Goal: Information Seeking & Learning: Learn about a topic

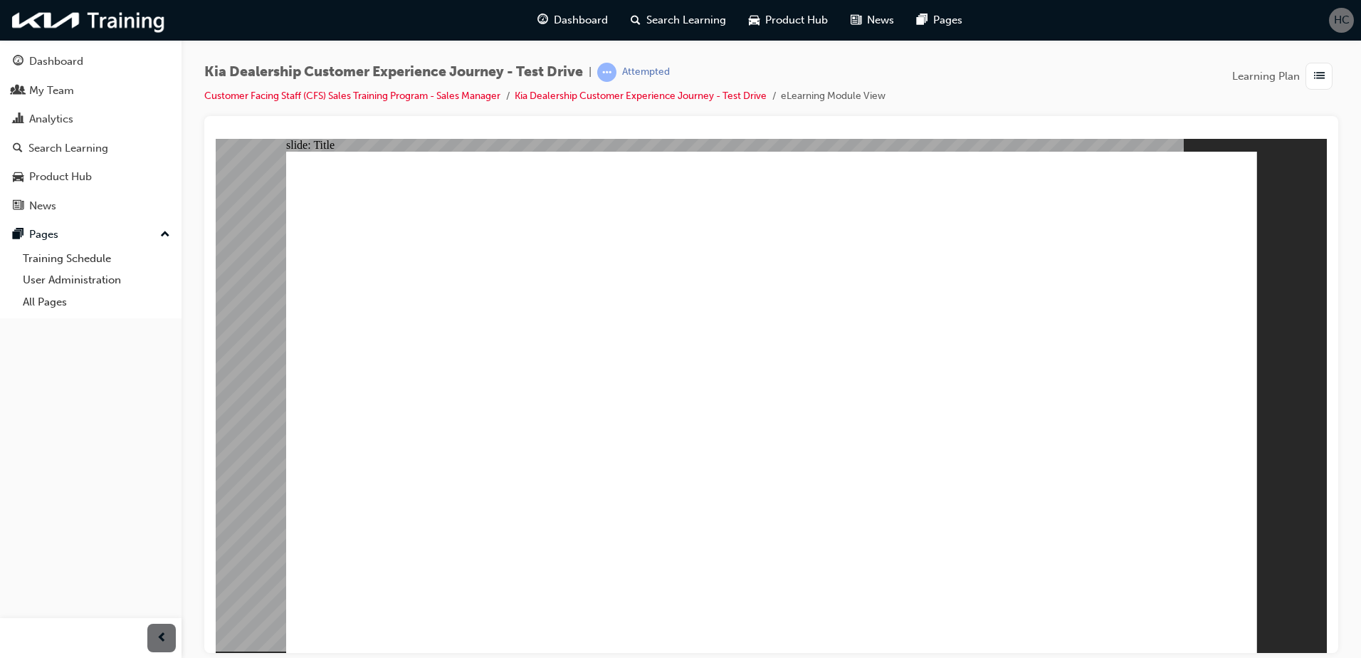
click at [1148, 85] on div "Kia Dealership Customer Experience Journey - Test Drive | Attempted Customer Fa…" at bounding box center [771, 89] width 1134 height 53
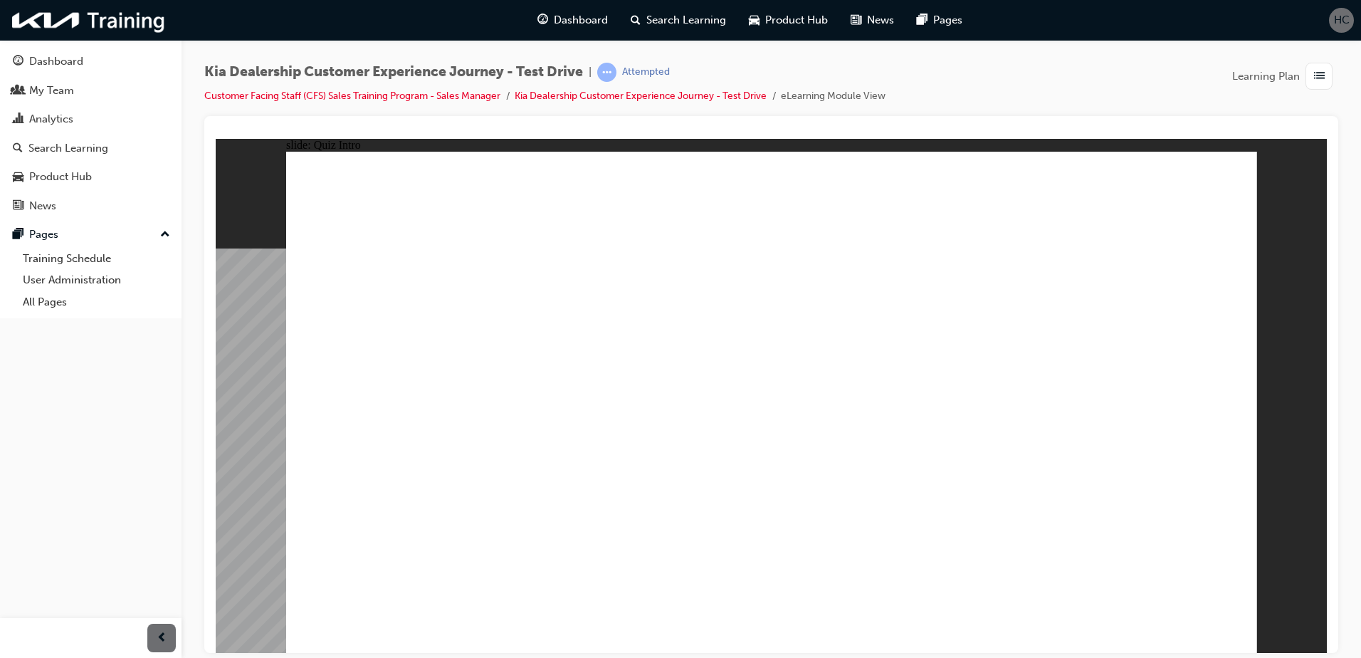
radio input "true"
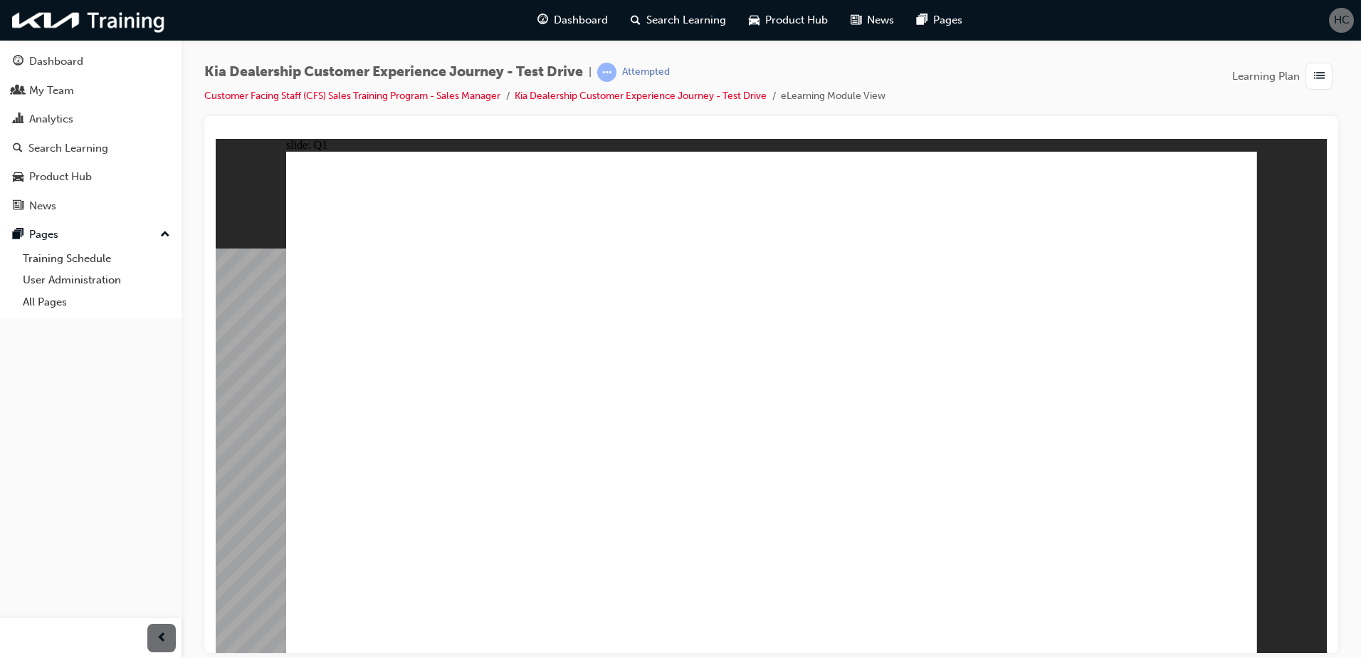
radio input "true"
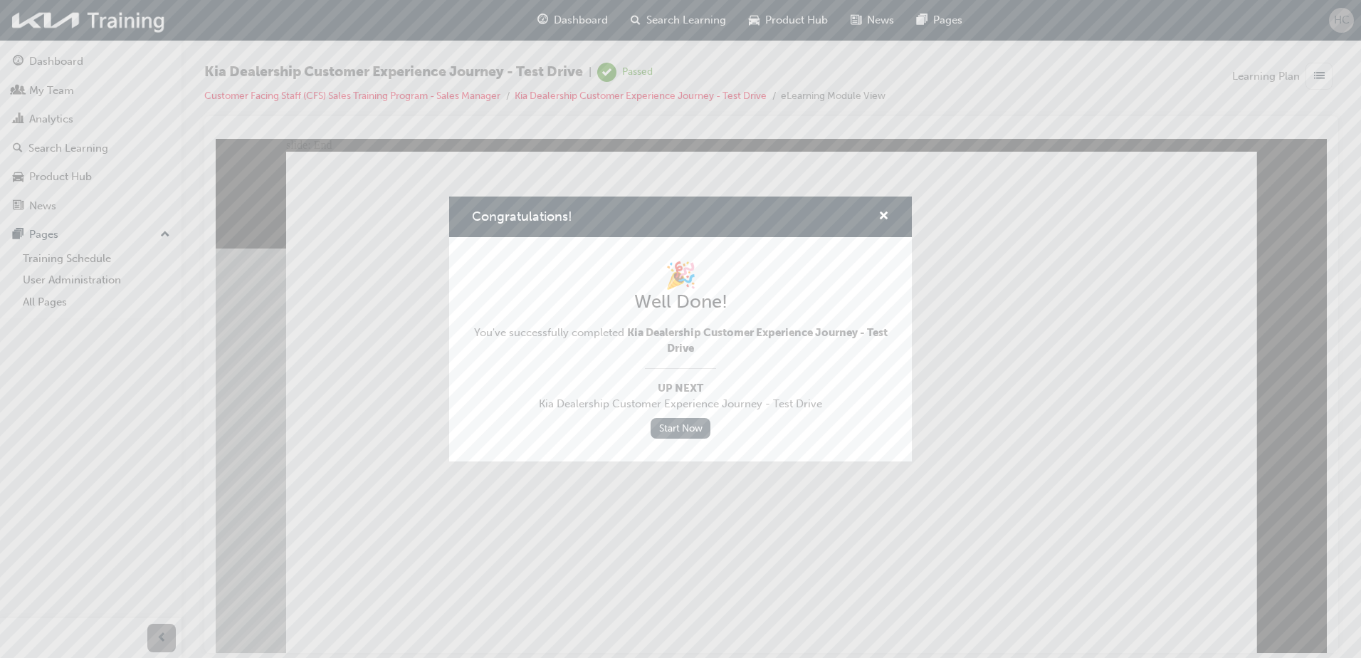
click at [701, 429] on link "Start Now" at bounding box center [681, 428] width 60 height 21
click at [886, 216] on span "cross-icon" at bounding box center [884, 217] width 11 height 13
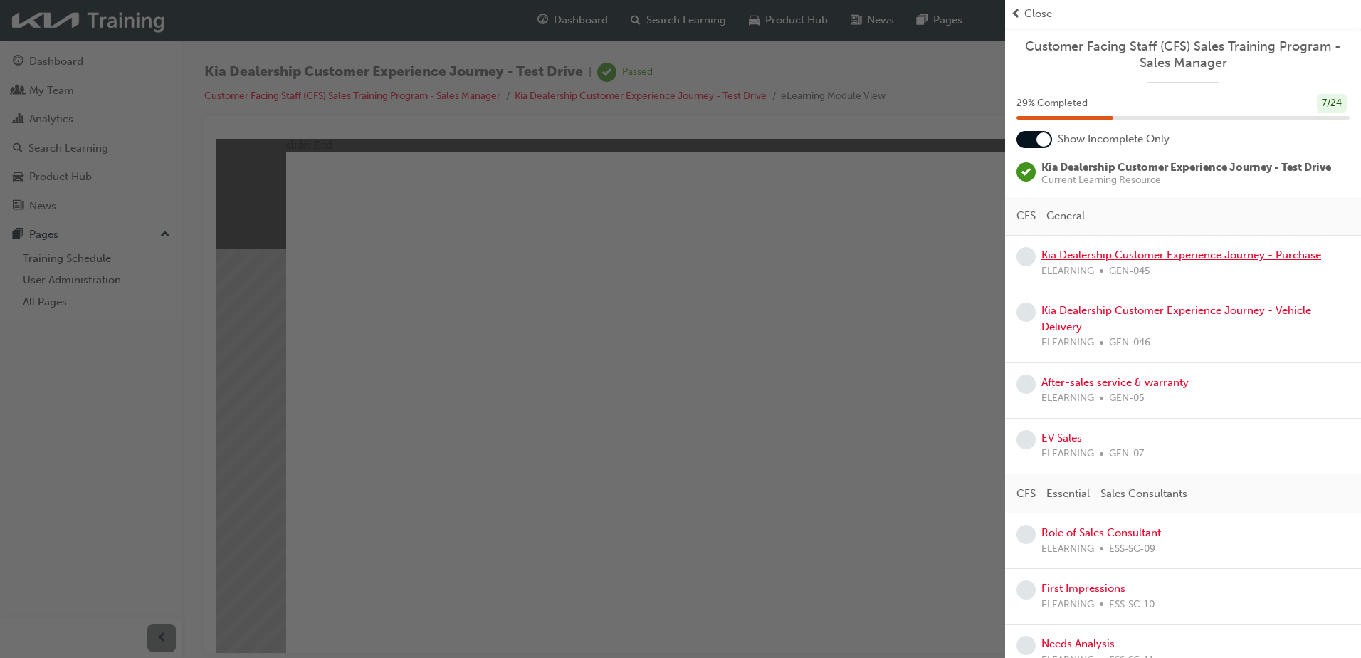
click at [1102, 258] on link "Kia Dealership Customer Experience Journey - Purchase" at bounding box center [1182, 254] width 280 height 13
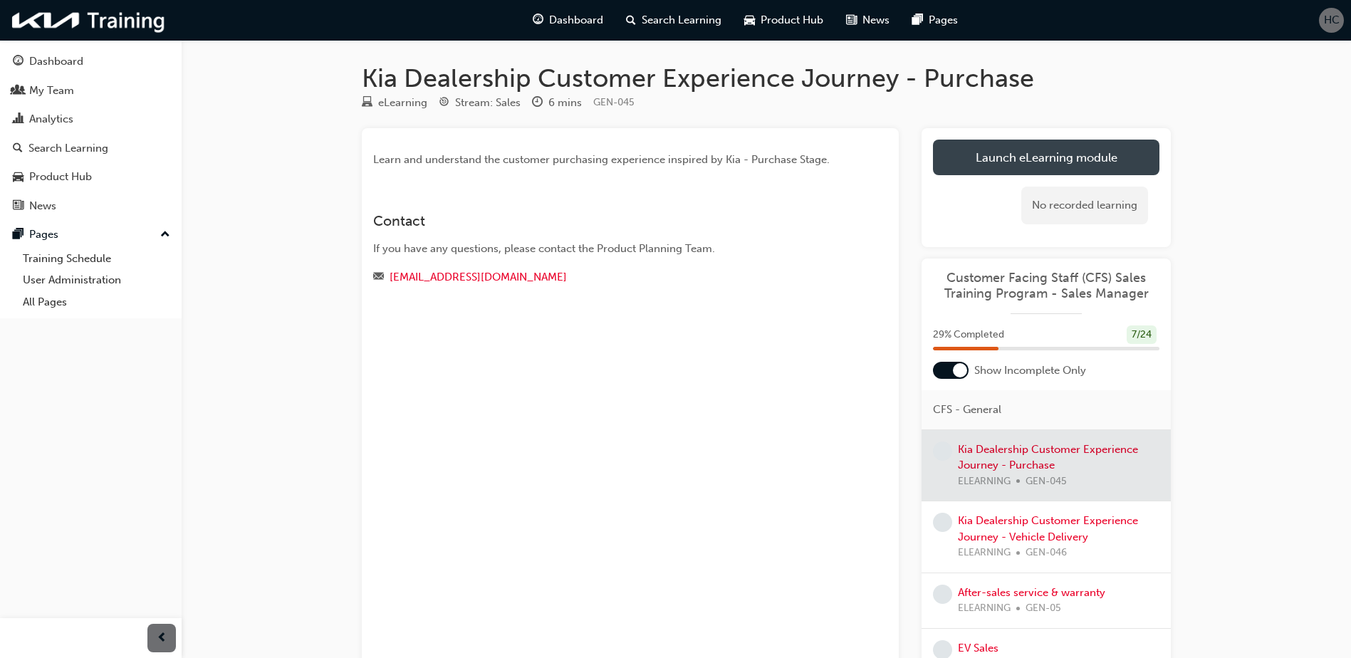
click at [1057, 168] on link "Launch eLearning module" at bounding box center [1046, 158] width 226 height 36
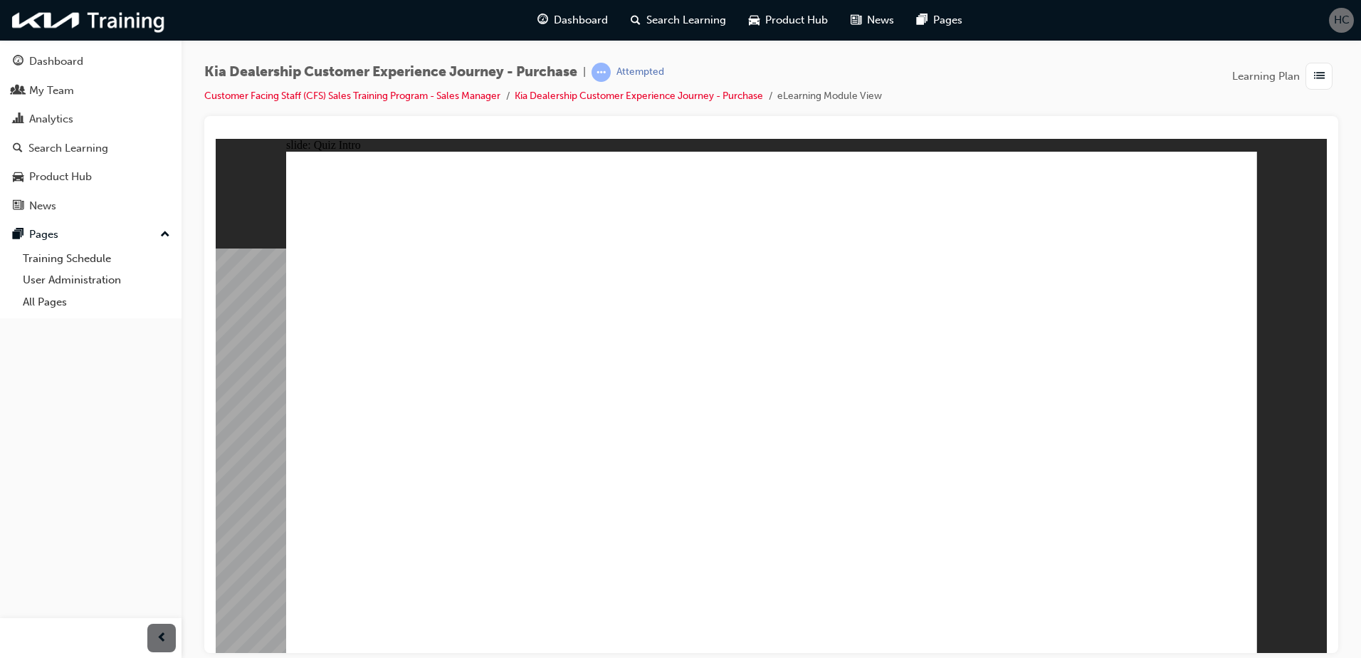
radio input "true"
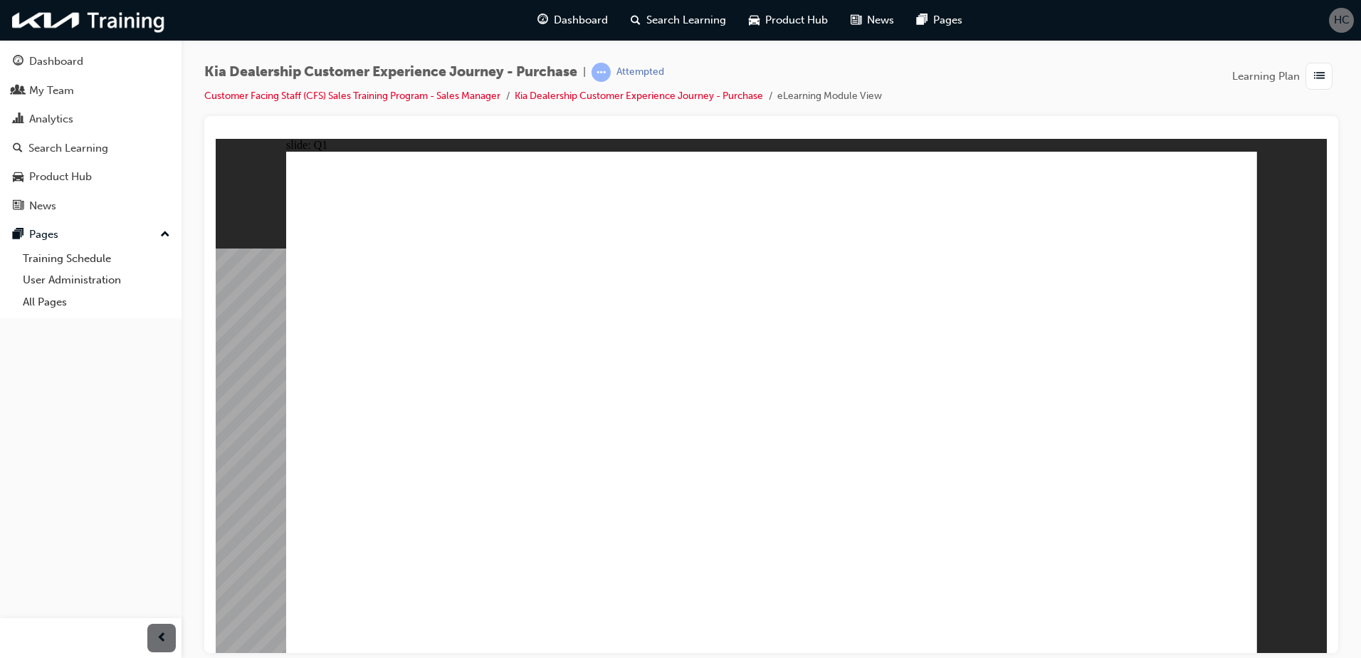
radio input "true"
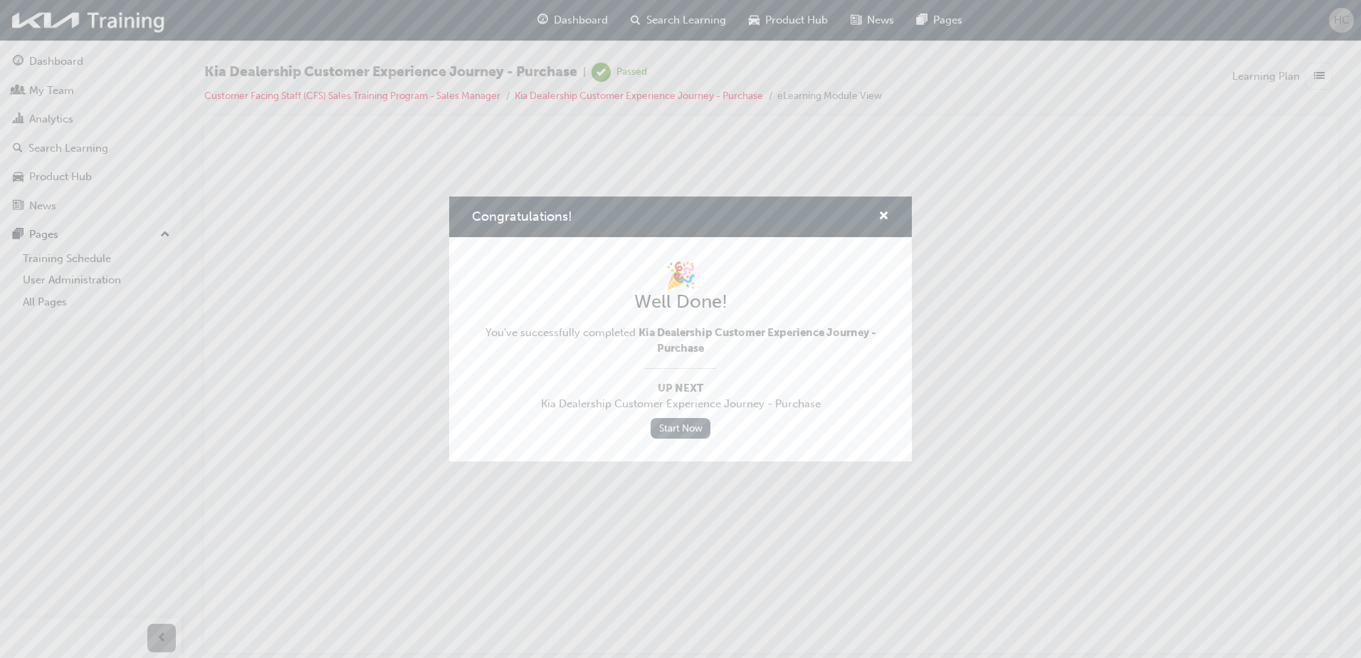
click at [679, 422] on link "Start Now" at bounding box center [681, 428] width 60 height 21
click at [881, 214] on span "cross-icon" at bounding box center [884, 217] width 11 height 13
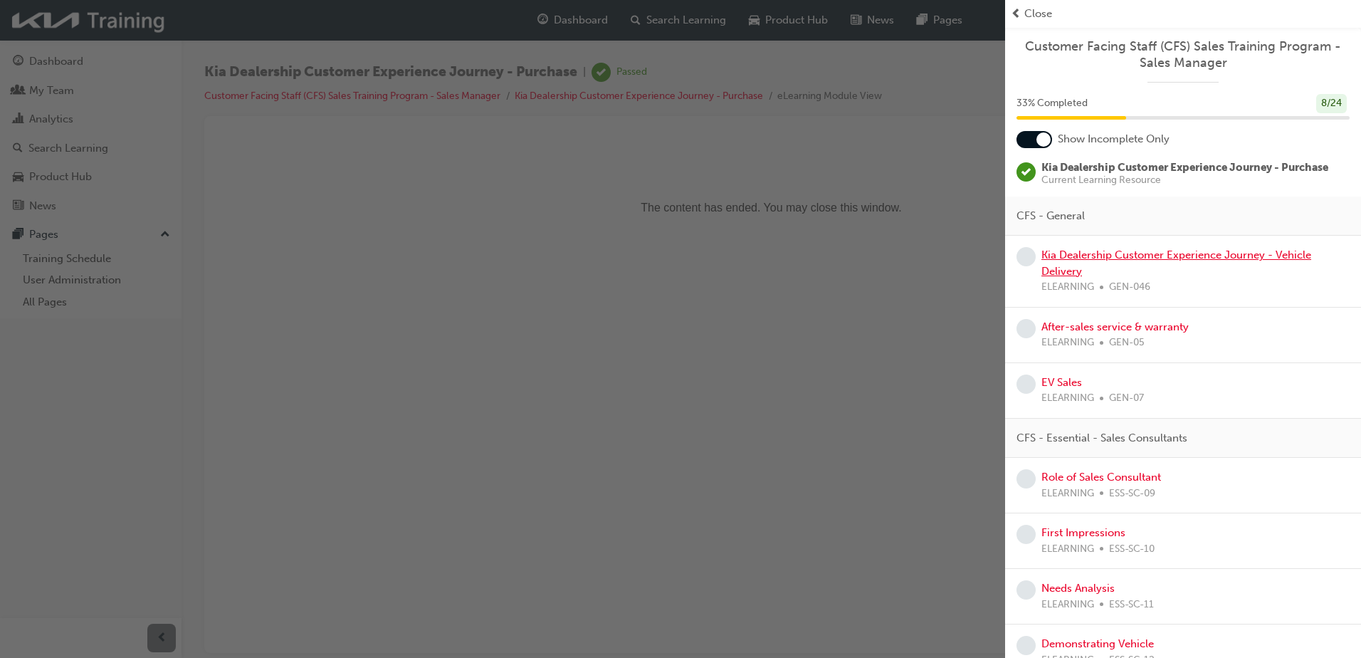
click at [1079, 257] on link "Kia Dealership Customer Experience Journey - Vehicle Delivery" at bounding box center [1177, 262] width 270 height 29
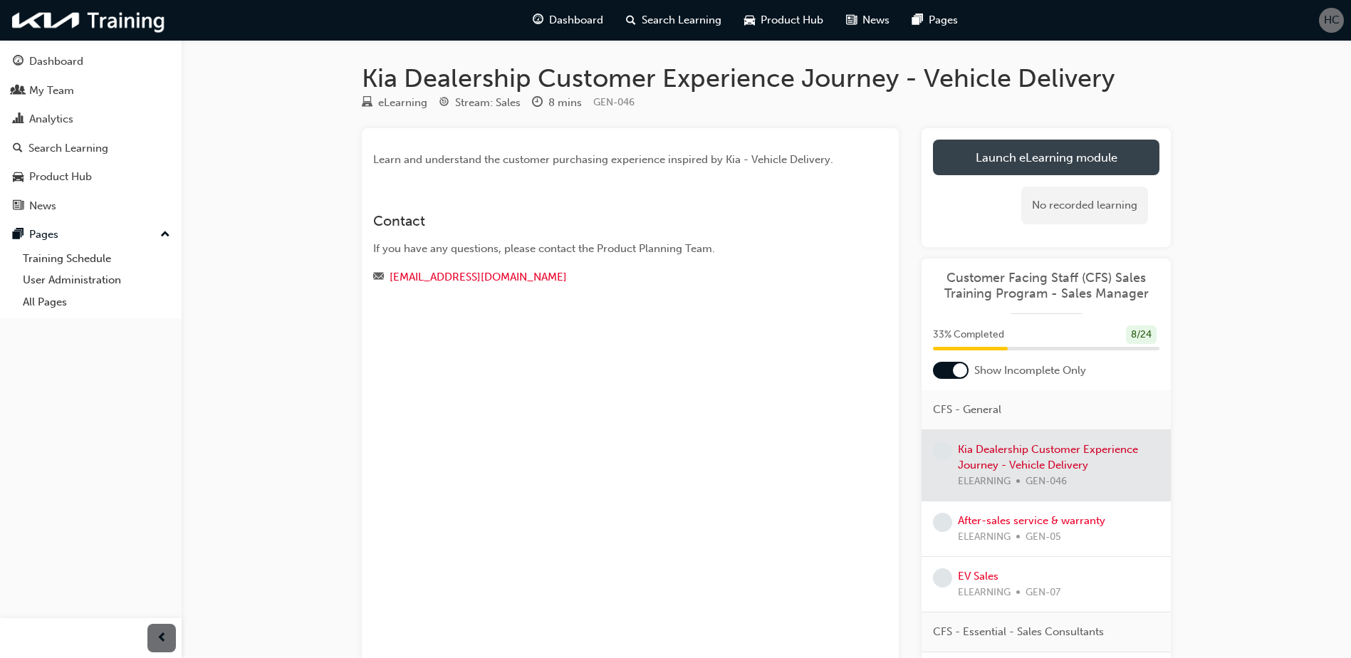
click at [1013, 154] on link "Launch eLearning module" at bounding box center [1046, 158] width 226 height 36
